Goal: Download file/media

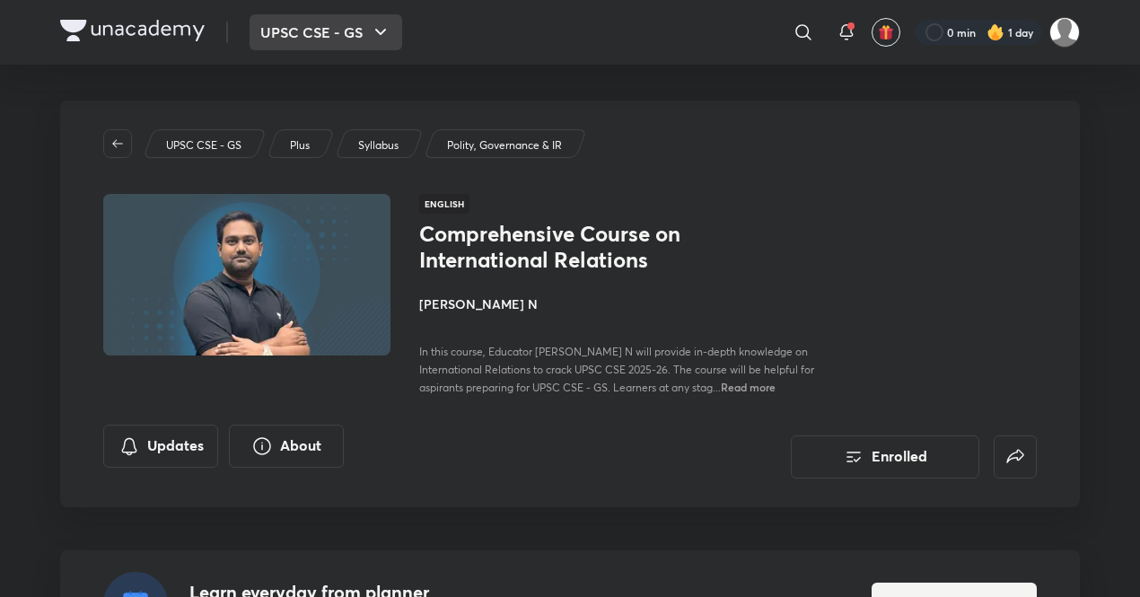
click at [350, 19] on button "UPSC CSE - GS" at bounding box center [326, 32] width 153 height 36
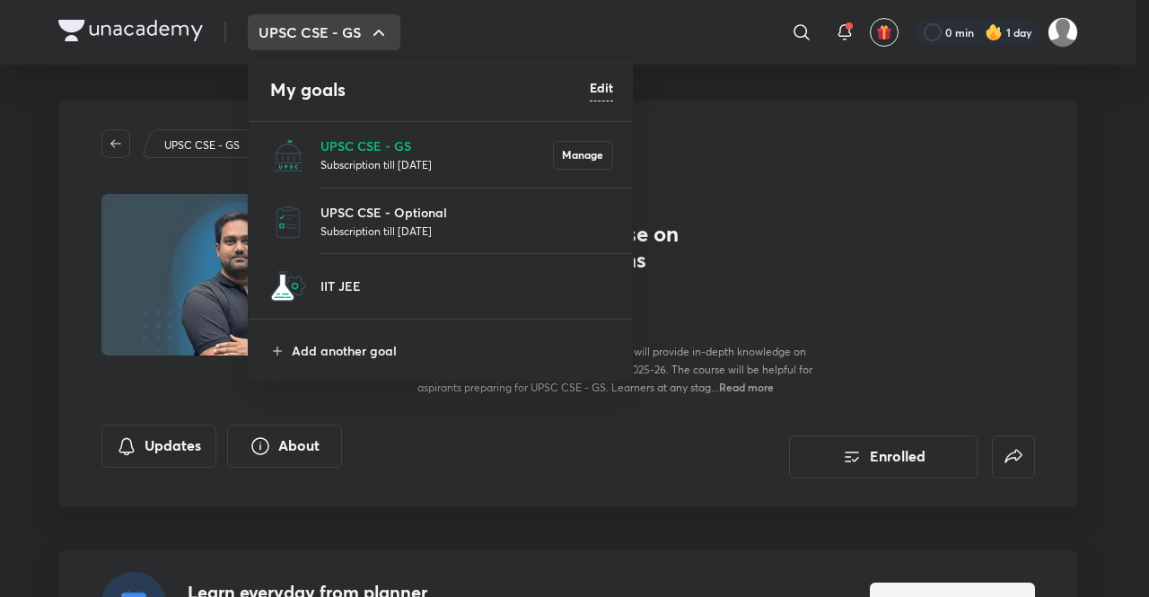
click at [404, 202] on li "UPSC CSE - Optional Subscription till [DATE]" at bounding box center [442, 222] width 386 height 66
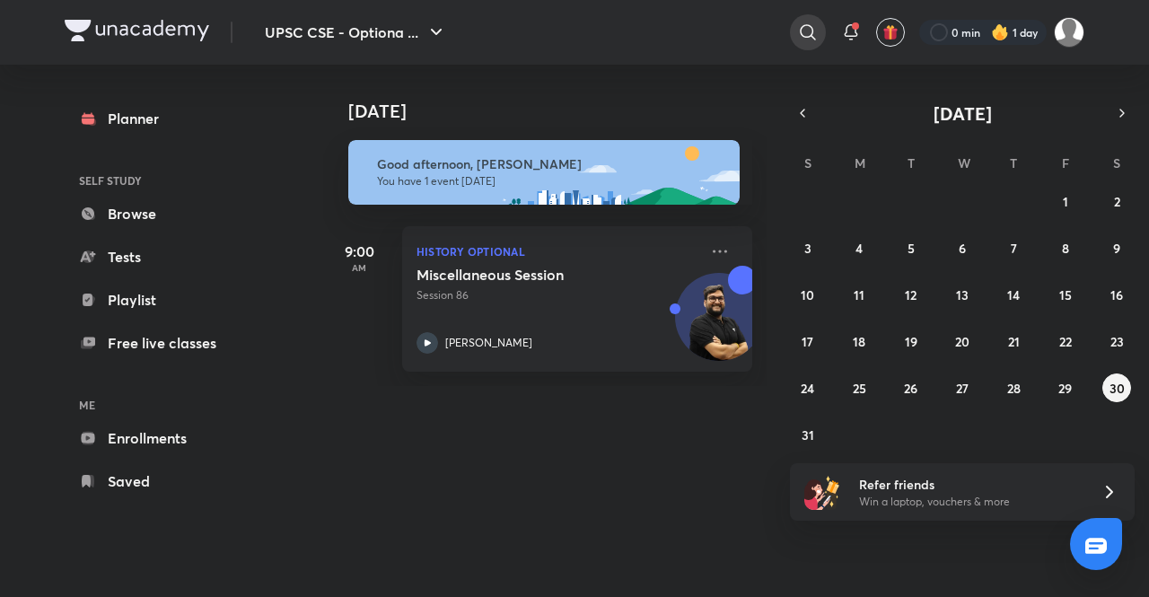
click at [802, 31] on icon at bounding box center [808, 33] width 22 height 22
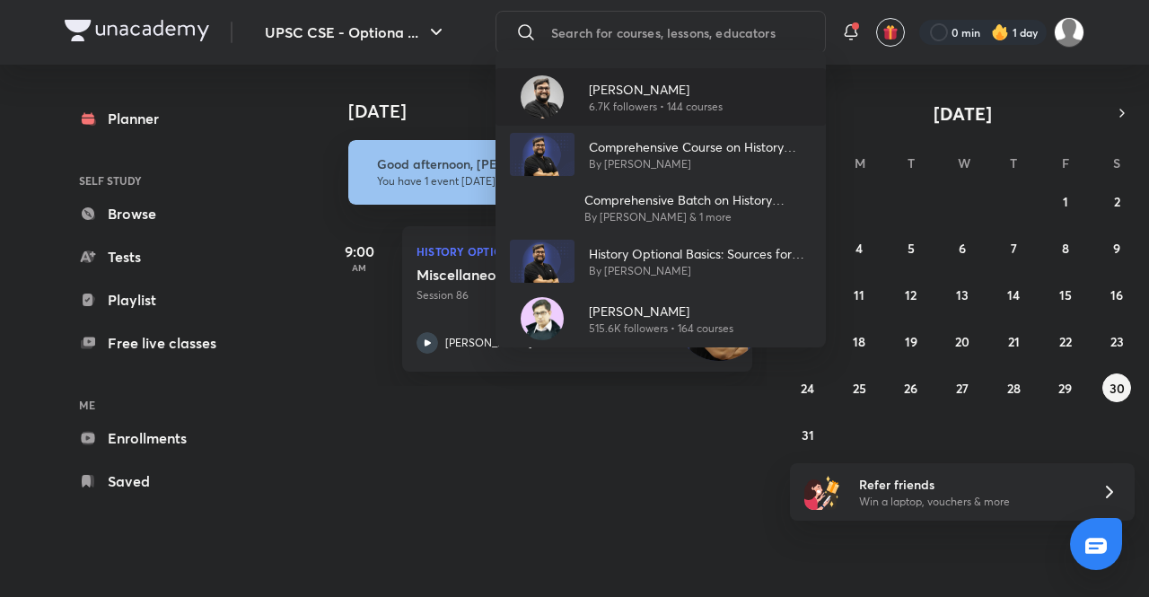
click at [579, 109] on div "[PERSON_NAME] 6.7K followers • 144 courses" at bounding box center [649, 97] width 148 height 35
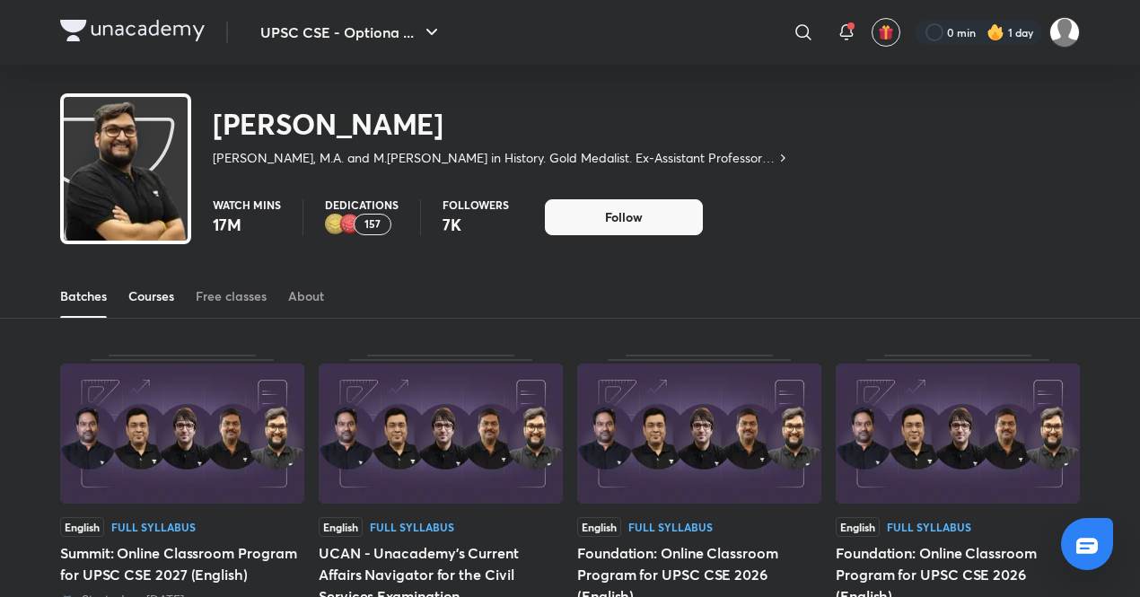
click at [147, 307] on link "Courses" at bounding box center [151, 296] width 46 height 43
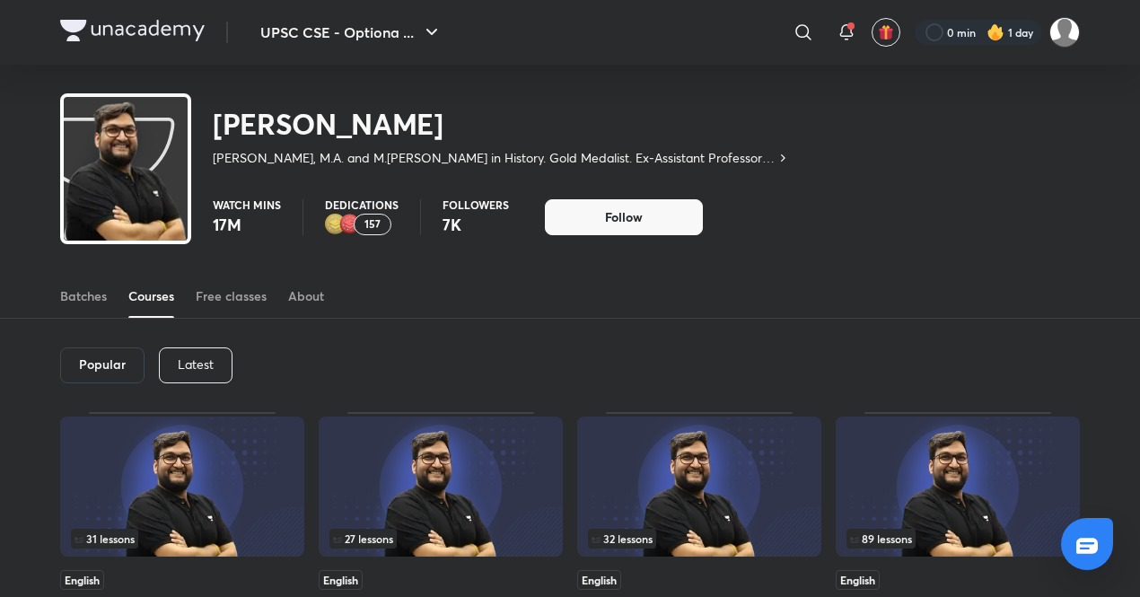
click at [186, 379] on div "Latest" at bounding box center [196, 366] width 74 height 36
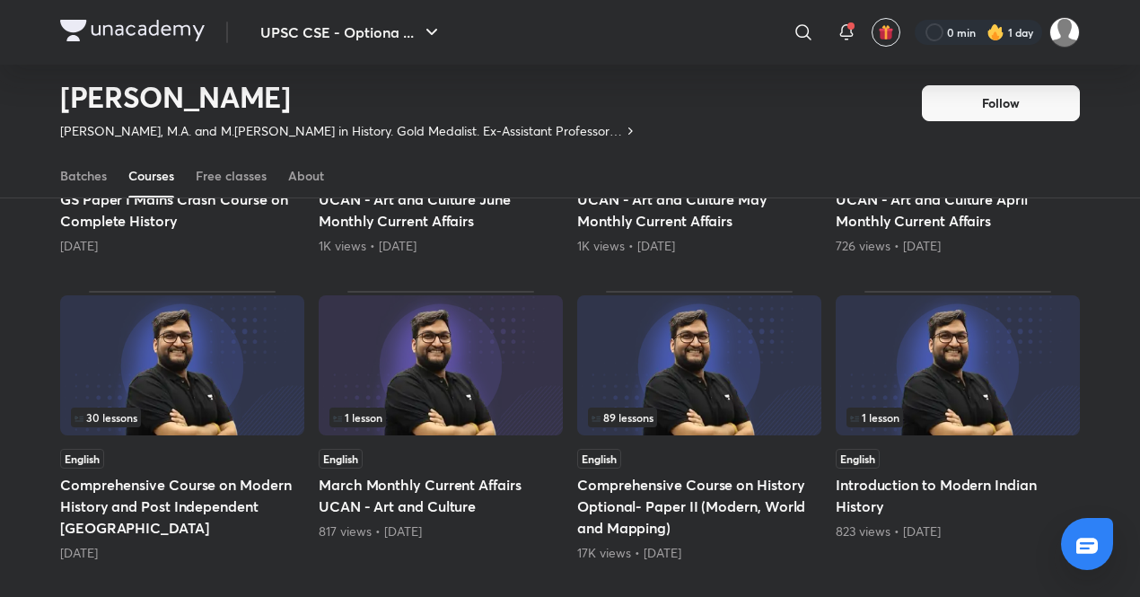
scroll to position [665, 0]
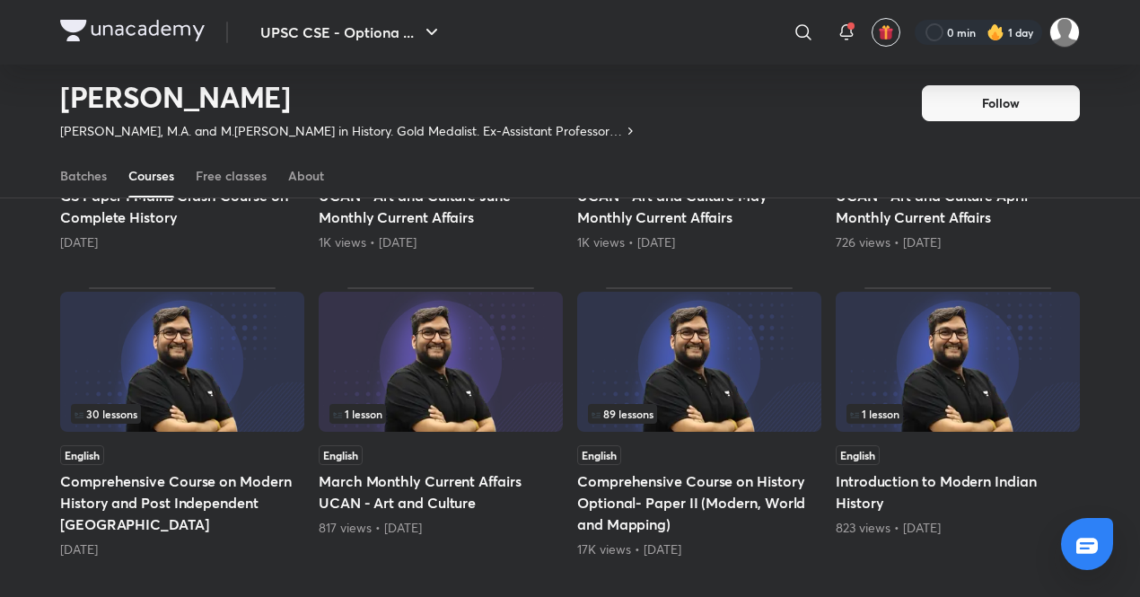
click at [621, 356] on img at bounding box center [699, 362] width 244 height 140
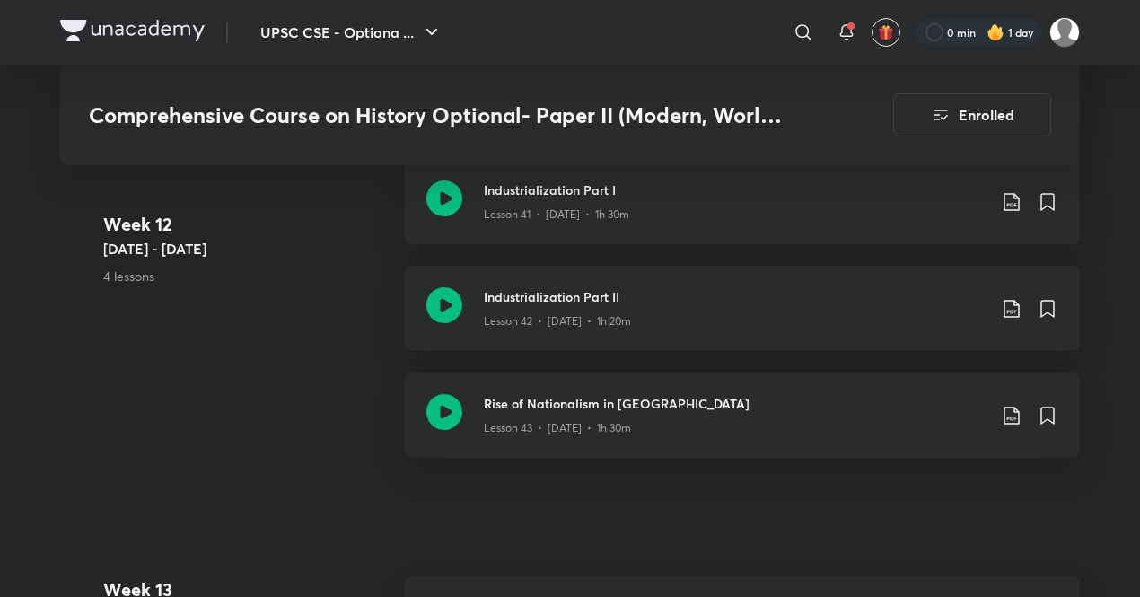
scroll to position [6429, 0]
click at [433, 393] on icon at bounding box center [445, 411] width 36 height 36
click at [1004, 404] on icon at bounding box center [1012, 415] width 22 height 22
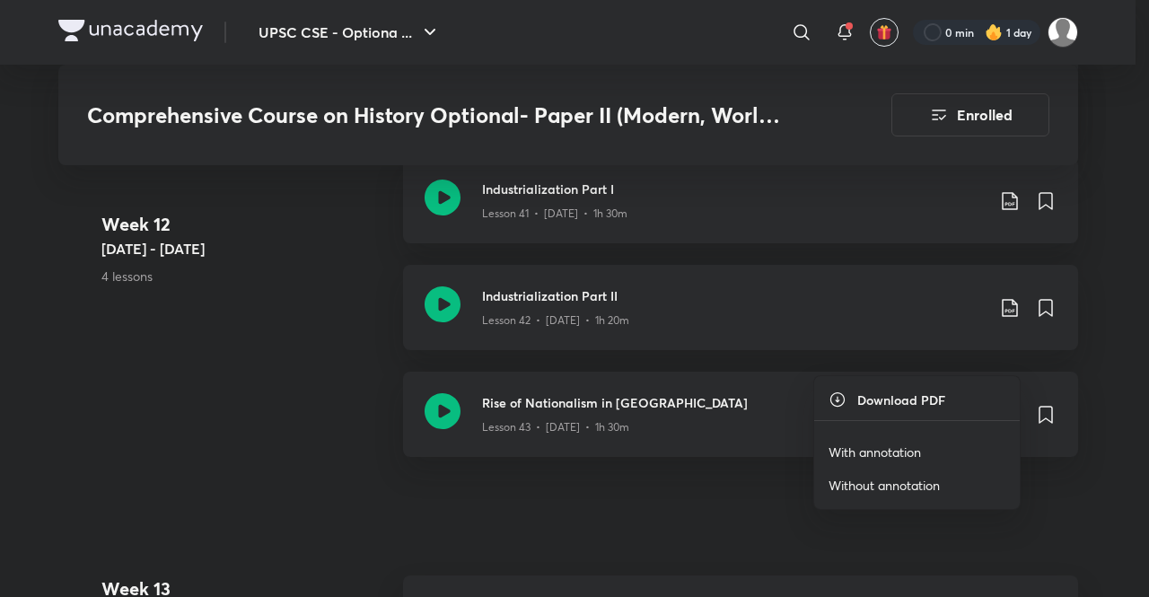
click at [898, 458] on p "With annotation" at bounding box center [875, 452] width 92 height 19
